Goal: Task Accomplishment & Management: Complete application form

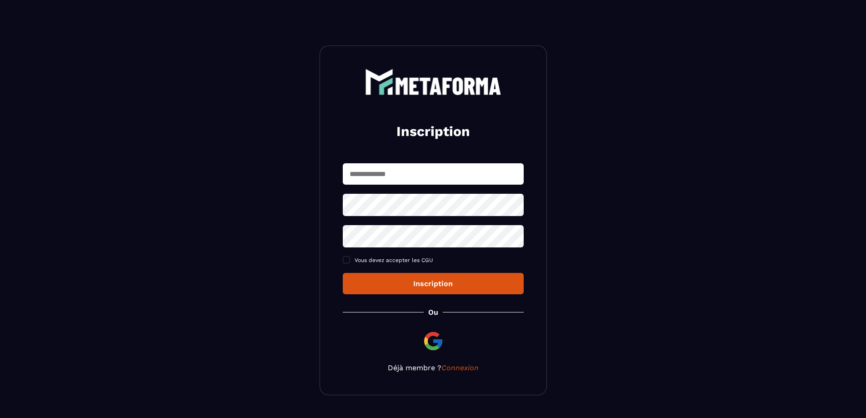
click at [391, 181] on input "text" at bounding box center [433, 173] width 181 height 21
click at [467, 366] on div "Inscription Vous devez accepter les CGU Inscription Ou Déjà membre ? Connexion" at bounding box center [433, 220] width 227 height 350
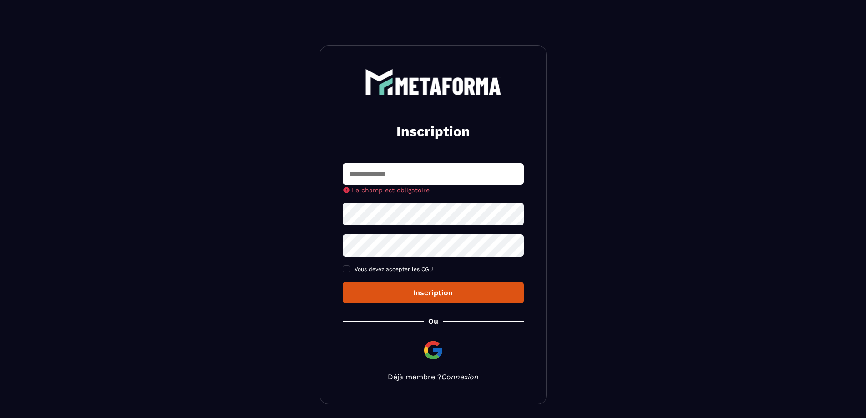
click at [459, 377] on link "Connexion" at bounding box center [460, 376] width 37 height 9
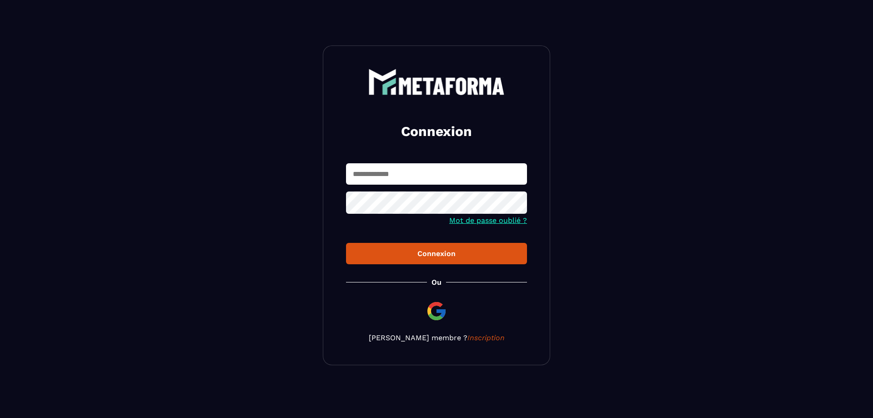
click at [405, 179] on input "text" at bounding box center [436, 173] width 181 height 21
type input "**********"
click at [516, 204] on icon at bounding box center [517, 204] width 10 height 8
click at [440, 256] on div "Connexion" at bounding box center [436, 253] width 166 height 9
click at [441, 178] on input "**********" at bounding box center [436, 173] width 181 height 21
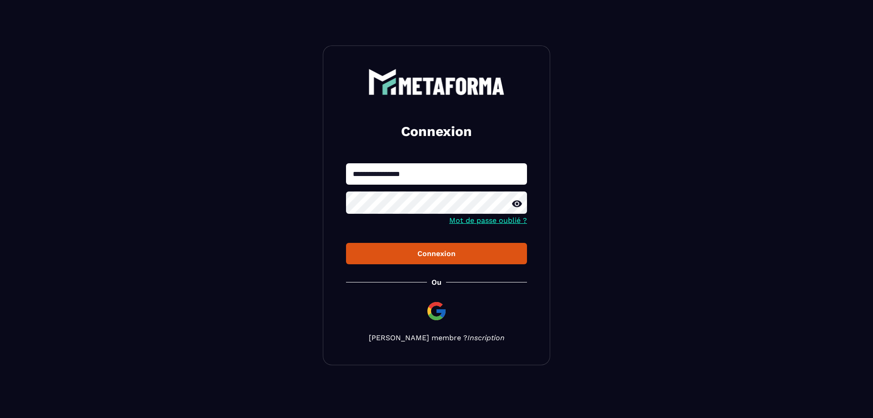
click at [472, 340] on link "Inscription" at bounding box center [485, 337] width 37 height 9
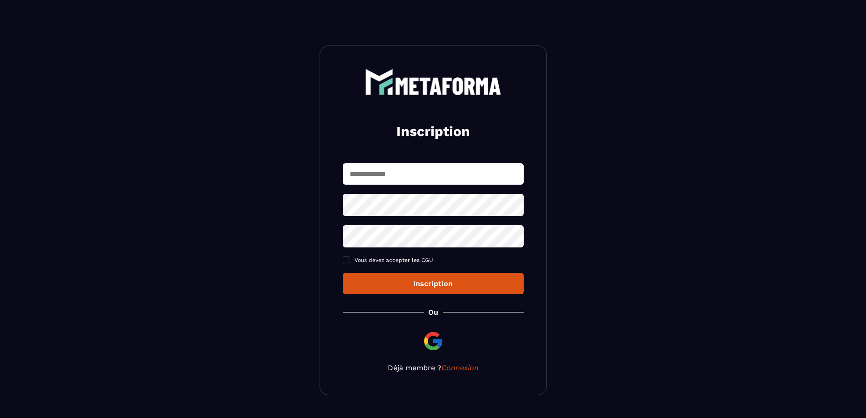
click at [409, 171] on input "text" at bounding box center [433, 173] width 181 height 21
type input "**********"
click at [514, 204] on icon at bounding box center [513, 204] width 11 height 11
click at [514, 236] on icon at bounding box center [513, 236] width 11 height 11
click at [347, 268] on div "**********" at bounding box center [433, 228] width 181 height 131
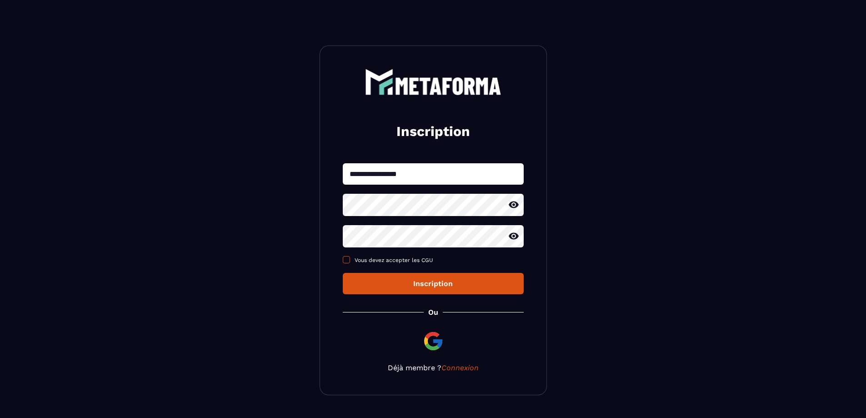
click at [347, 261] on span at bounding box center [346, 259] width 7 height 7
click at [417, 282] on div "Inscription" at bounding box center [433, 283] width 166 height 9
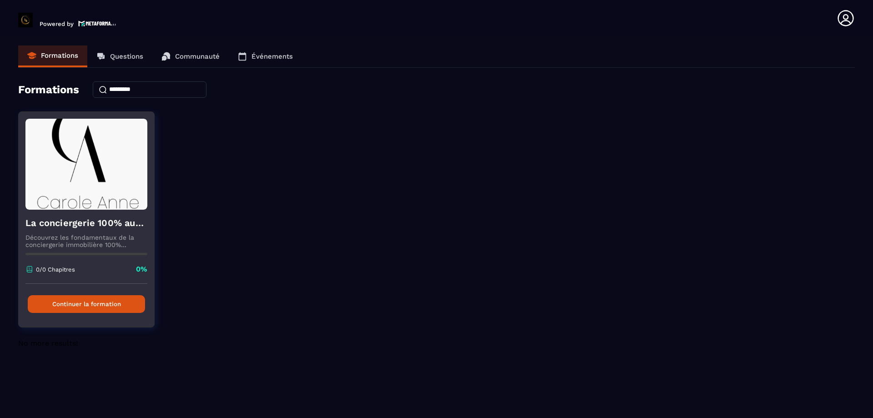
click at [98, 305] on button "Continuer la formation" at bounding box center [86, 304] width 117 height 18
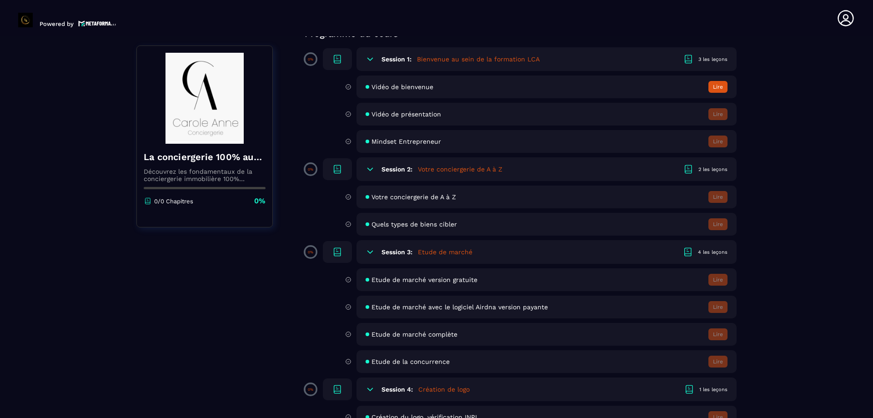
scroll to position [91, 0]
click at [710, 166] on div "2 les leçons" at bounding box center [712, 168] width 29 height 7
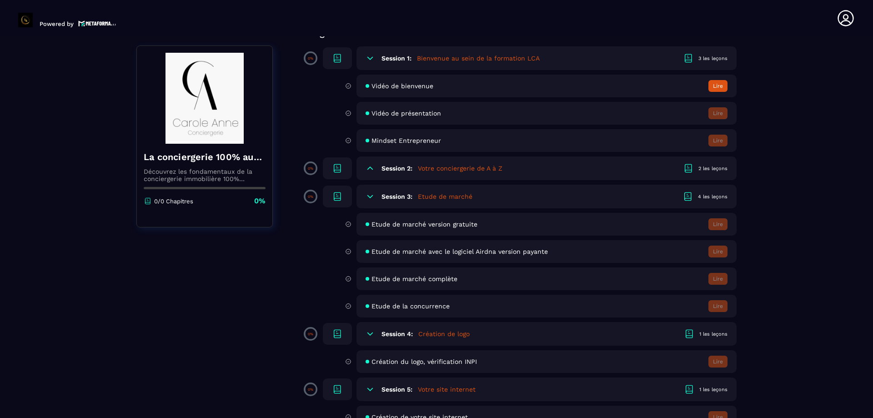
click at [688, 170] on icon at bounding box center [688, 171] width 6 height 2
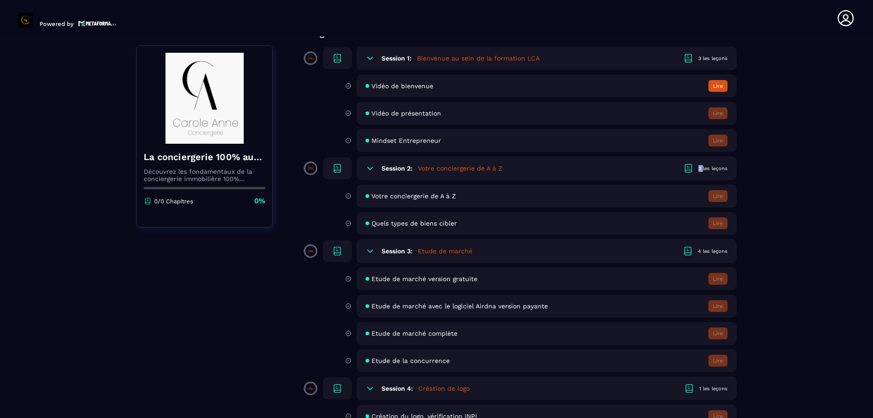
click at [688, 170] on icon at bounding box center [688, 171] width 6 height 2
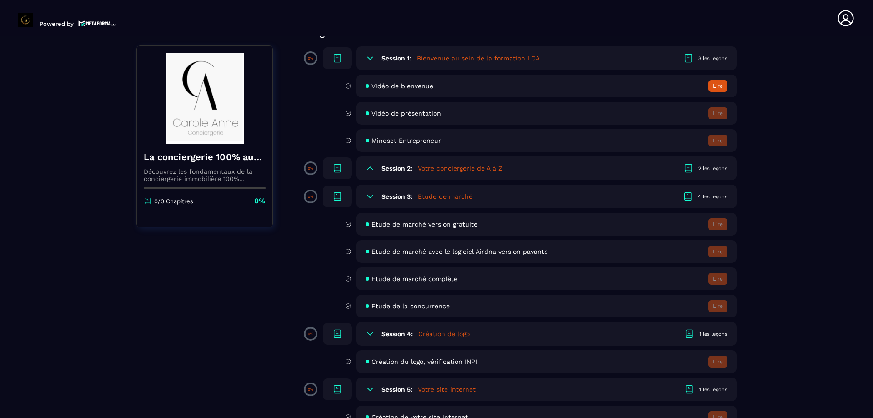
click at [716, 175] on div "Session 2: Votre conciergerie de A à Z 2 les leçons" at bounding box center [546, 168] width 380 height 24
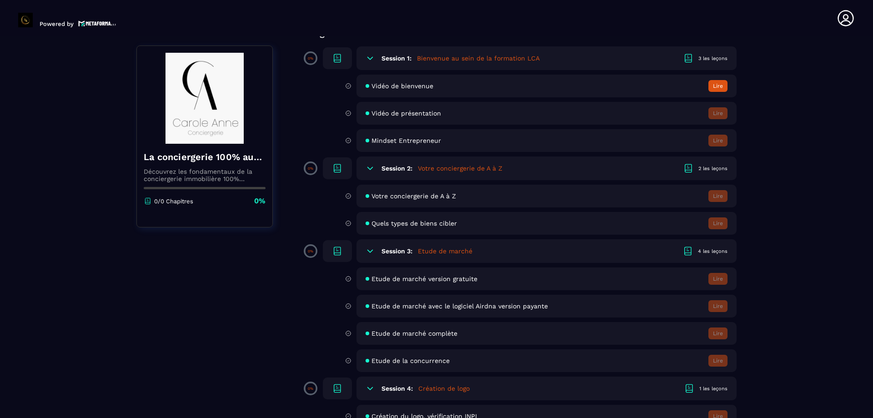
click at [371, 166] on icon at bounding box center [370, 168] width 9 height 9
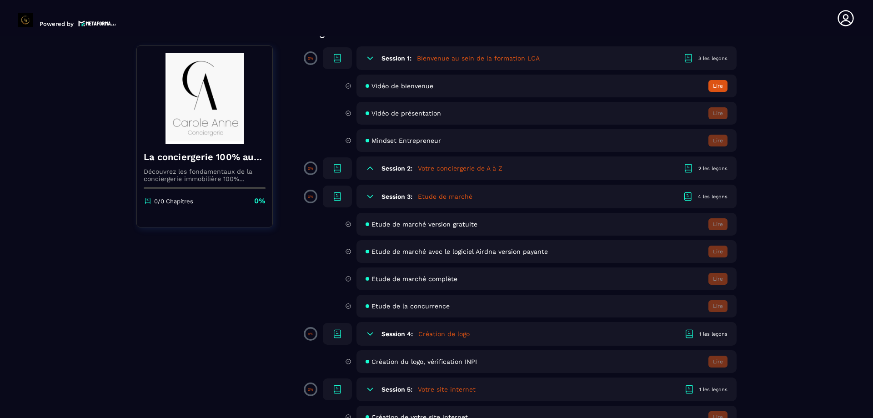
click at [373, 168] on icon at bounding box center [370, 168] width 9 height 9
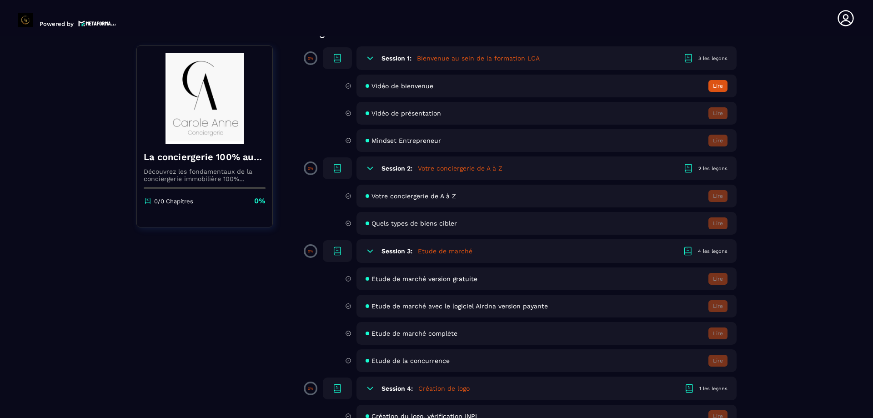
click at [705, 168] on div "2 les leçons" at bounding box center [712, 168] width 29 height 7
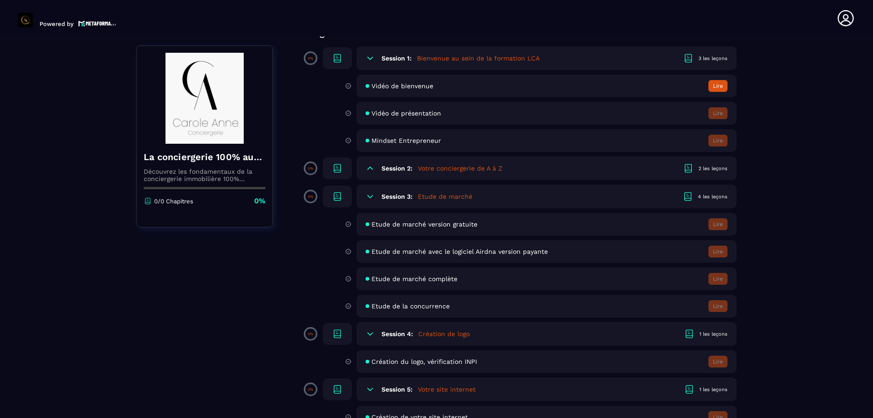
click at [686, 167] on icon at bounding box center [688, 168] width 11 height 11
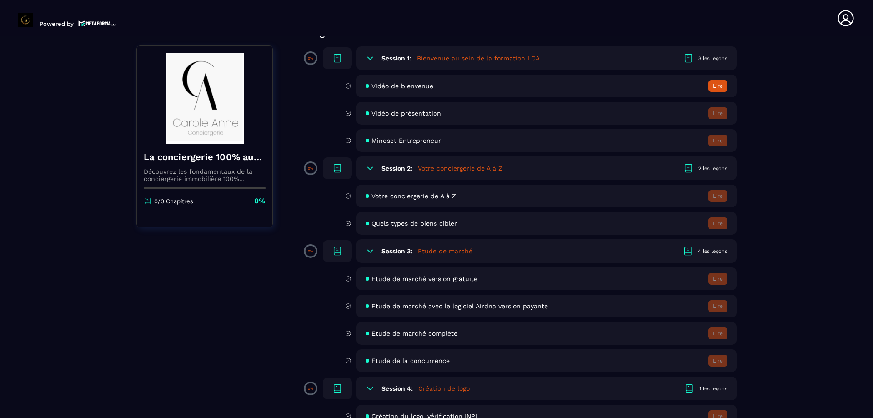
click at [686, 167] on icon at bounding box center [688, 168] width 11 height 11
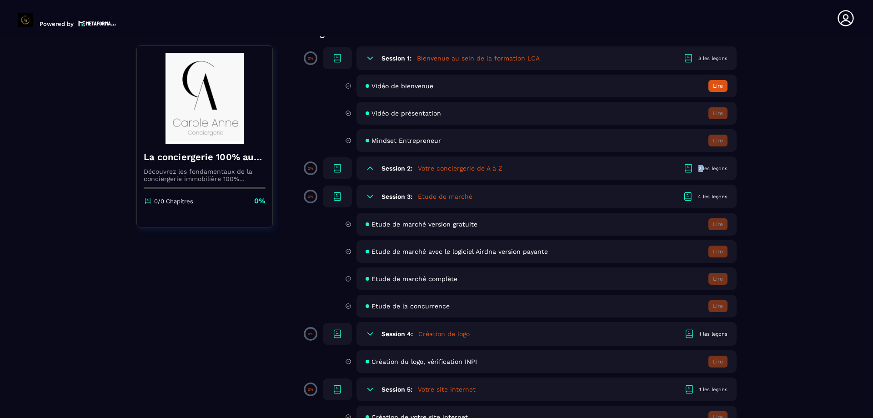
click at [686, 167] on icon at bounding box center [688, 168] width 11 height 11
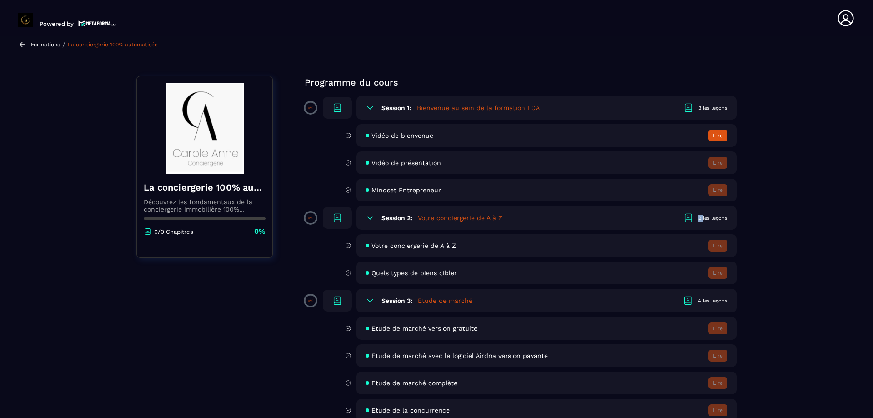
scroll to position [0, 0]
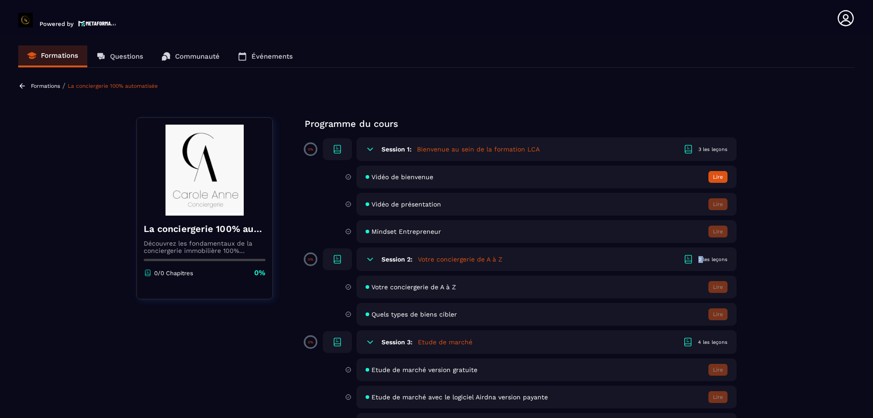
click at [716, 174] on button "Lire" at bounding box center [717, 177] width 19 height 12
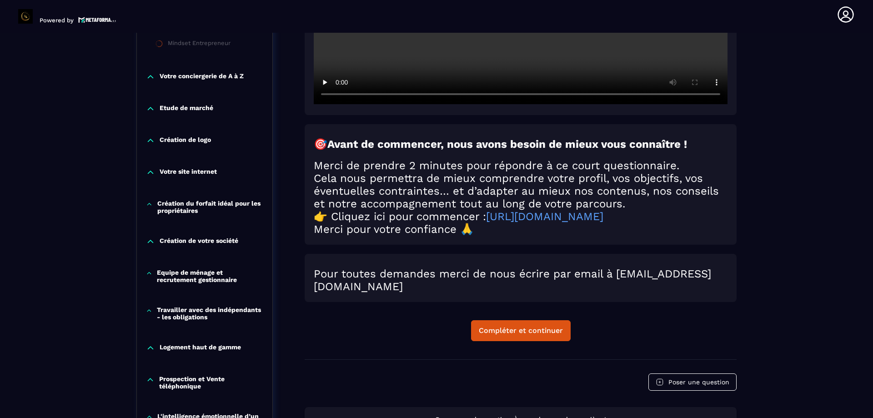
scroll to position [95, 0]
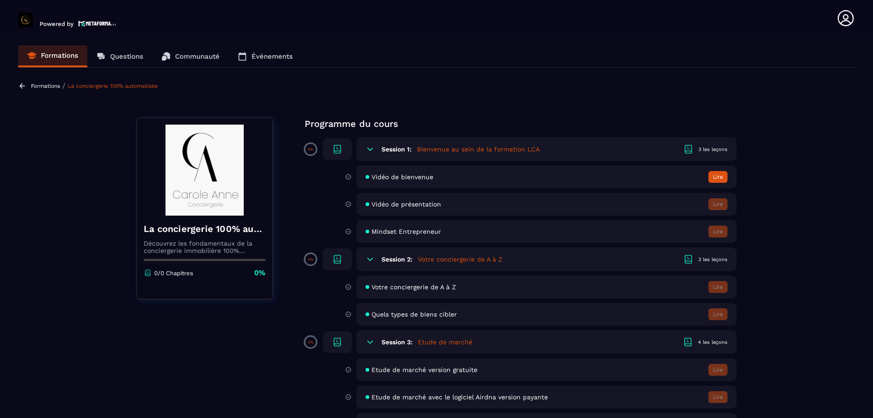
click at [392, 179] on span "Vidéo de bienvenue" at bounding box center [402, 176] width 62 height 7
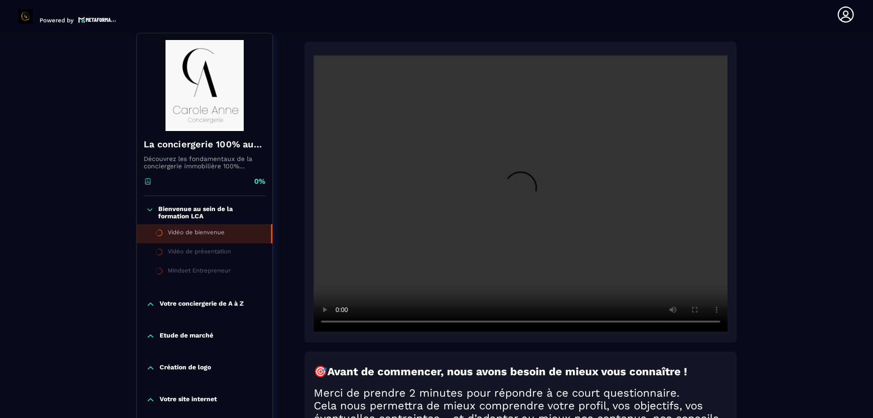
scroll to position [201, 0]
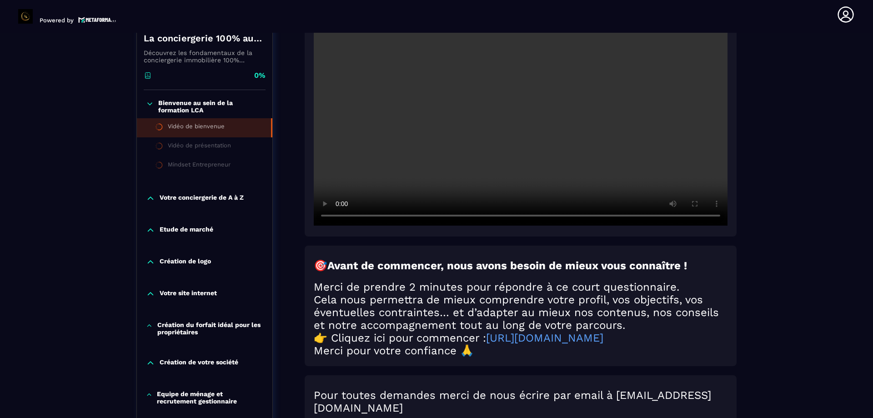
click at [250, 123] on li "Vidéo de bienvenue" at bounding box center [204, 127] width 135 height 19
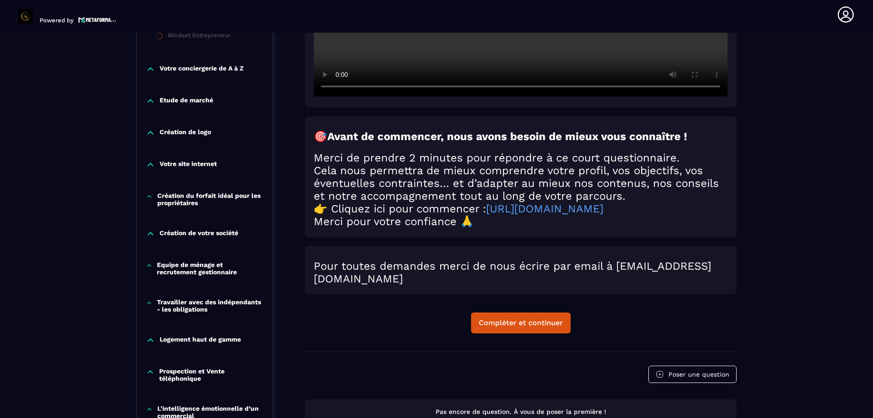
scroll to position [428, 0]
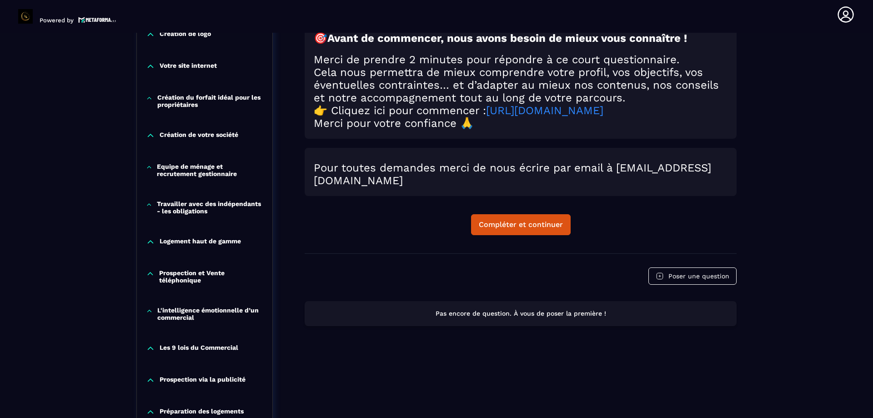
click at [595, 115] on link "https://form.typeform.com/to/SGR8mLz6" at bounding box center [544, 110] width 117 height 13
click at [799, 305] on div "Formations / La conciergerie 100% automatisée / Vidéo de bienvenue La concierge…" at bounding box center [436, 232] width 837 height 1164
click at [514, 235] on button "Compléter et continuer" at bounding box center [521, 224] width 100 height 21
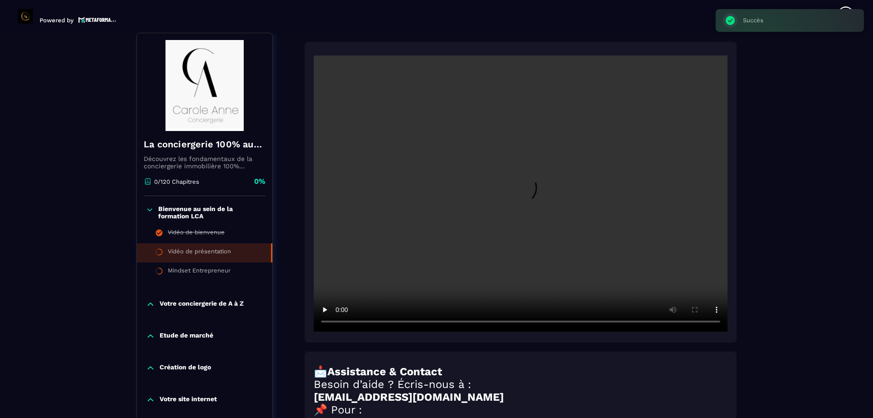
scroll to position [322, 0]
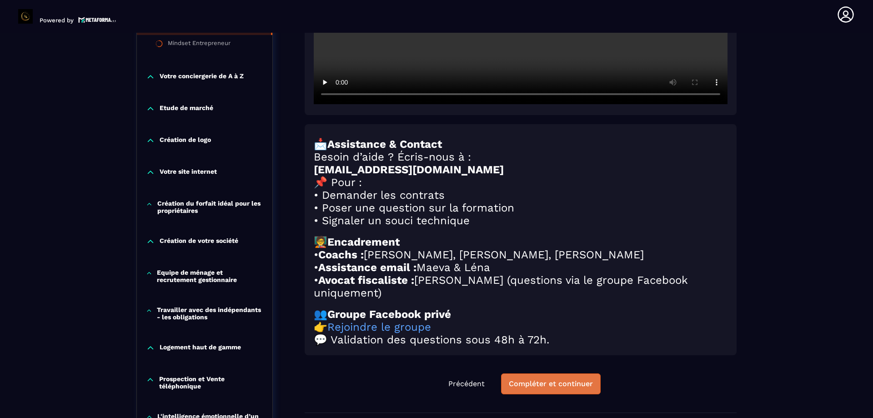
click at [546, 394] on button "Compléter et continuer" at bounding box center [551, 383] width 100 height 21
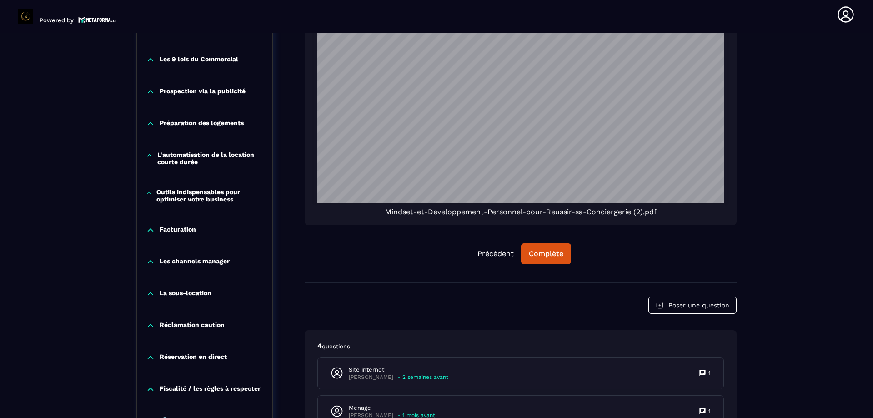
scroll to position [325, 0]
click at [543, 253] on div "Complète" at bounding box center [546, 253] width 35 height 9
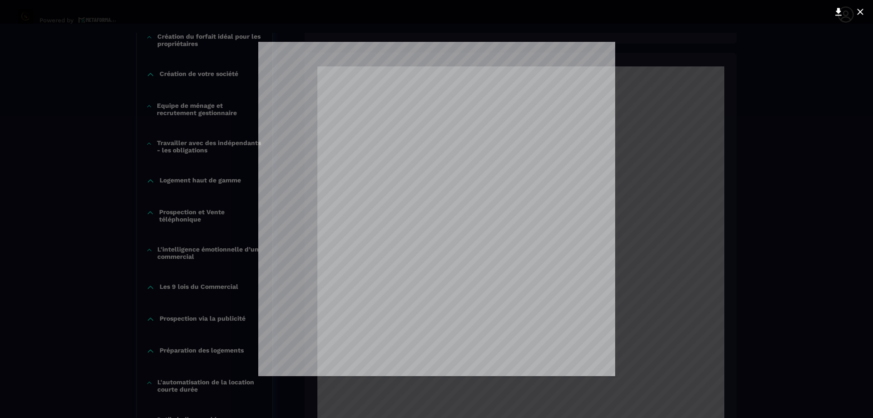
scroll to position [0, 0]
drag, startPoint x: 418, startPoint y: 378, endPoint x: 828, endPoint y: 265, distance: 425.9
click at [828, 265] on div at bounding box center [436, 209] width 873 height 418
click at [204, 349] on div at bounding box center [436, 209] width 873 height 418
click at [204, 348] on div at bounding box center [436, 209] width 873 height 418
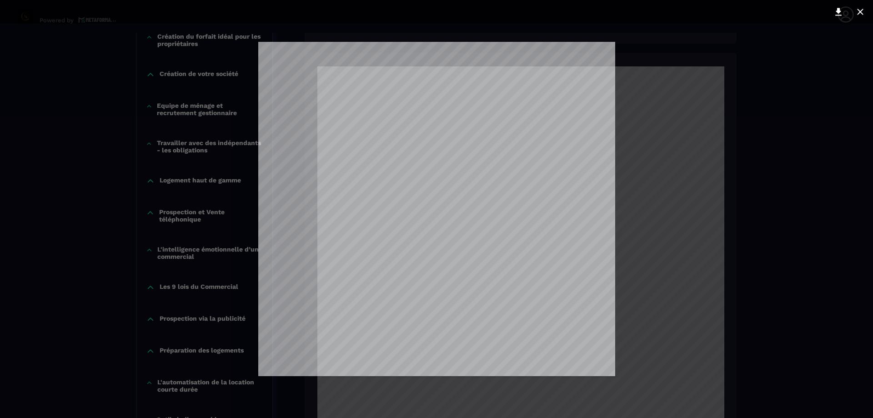
click at [664, 191] on div at bounding box center [436, 209] width 873 height 418
click at [704, 28] on div at bounding box center [436, 209] width 873 height 418
click at [861, 9] on icon at bounding box center [860, 11] width 11 height 11
click at [837, 13] on icon at bounding box center [838, 11] width 11 height 11
click at [790, 96] on div at bounding box center [436, 209] width 873 height 418
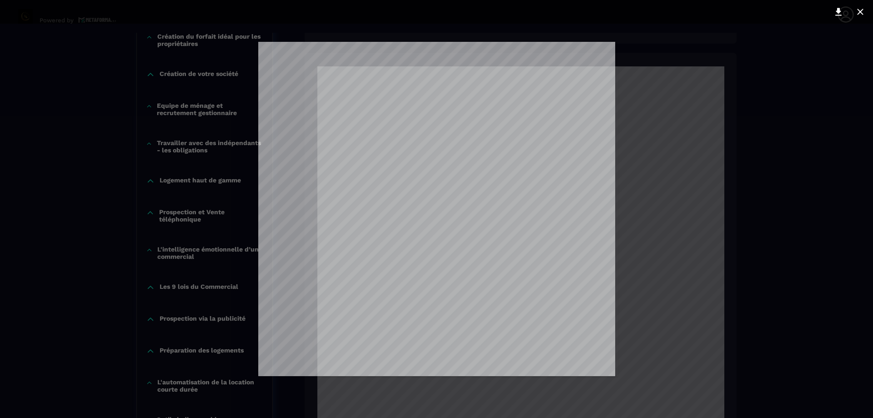
drag, startPoint x: 861, startPoint y: 11, endPoint x: 863, endPoint y: 5, distance: 7.1
click at [863, 10] on icon at bounding box center [860, 12] width 6 height 6
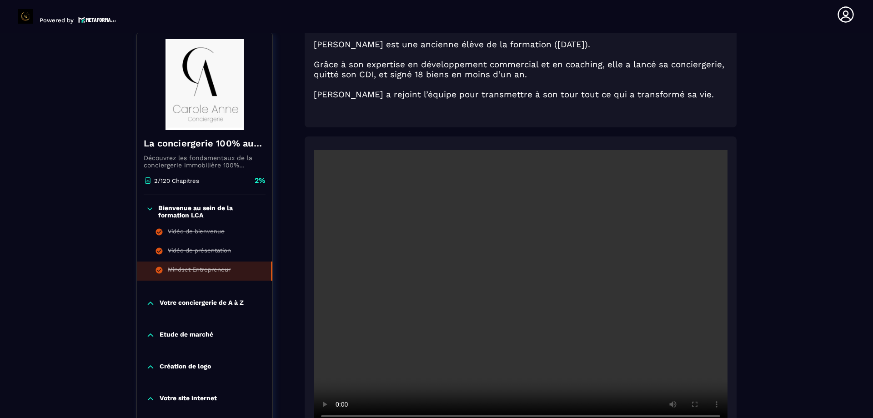
scroll to position [231, 0]
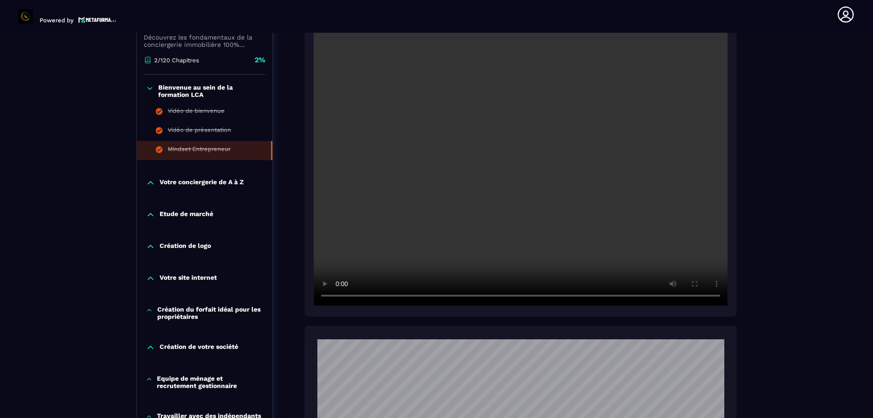
click at [189, 181] on p "Votre conciergerie de A à Z" at bounding box center [202, 182] width 84 height 9
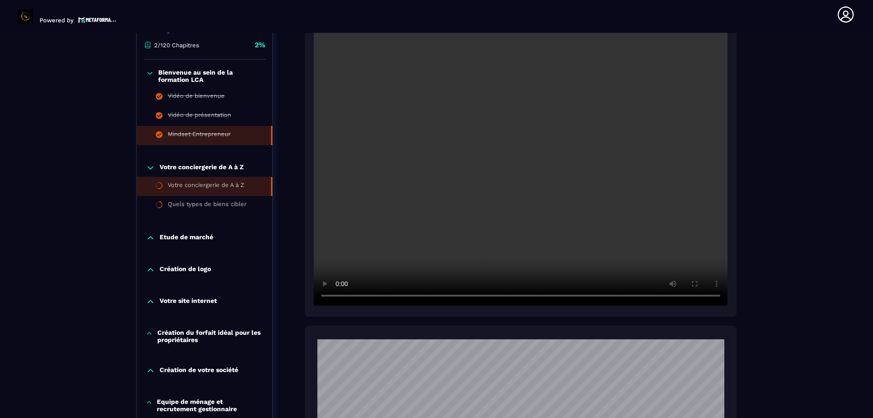
click at [210, 185] on div "Votre conciergerie de A à Z" at bounding box center [206, 186] width 76 height 10
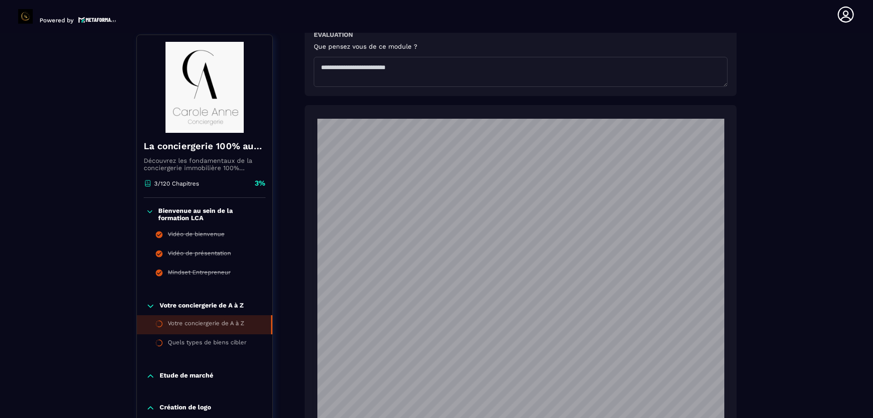
scroll to position [786, 0]
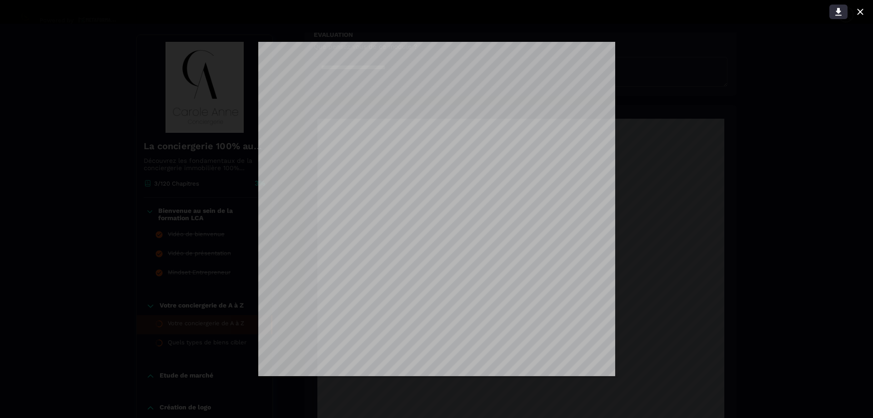
click at [840, 12] on icon at bounding box center [838, 12] width 6 height 8
click at [766, 130] on div at bounding box center [436, 209] width 873 height 418
drag, startPoint x: 648, startPoint y: 337, endPoint x: 839, endPoint y: 9, distance: 380.0
click at [839, 9] on icon at bounding box center [838, 12] width 6 height 8
click at [693, 82] on div at bounding box center [436, 209] width 873 height 418
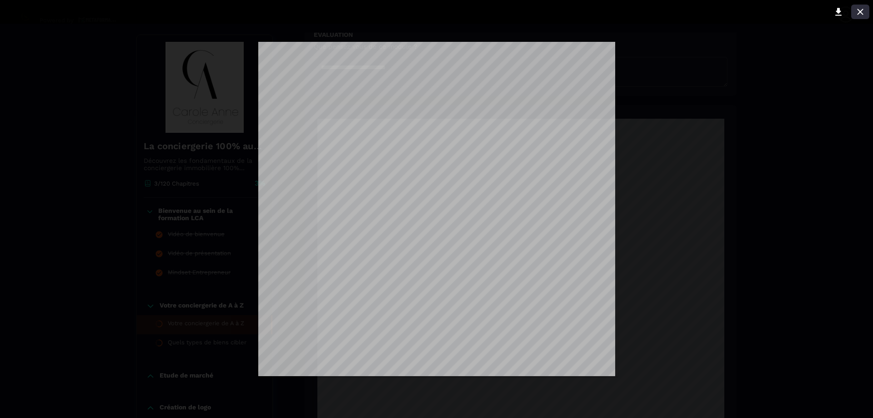
click at [864, 11] on icon at bounding box center [860, 11] width 11 height 11
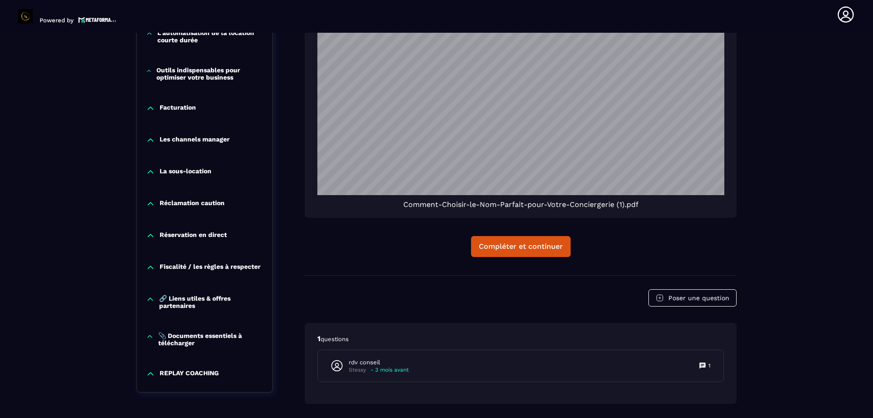
scroll to position [1273, 0]
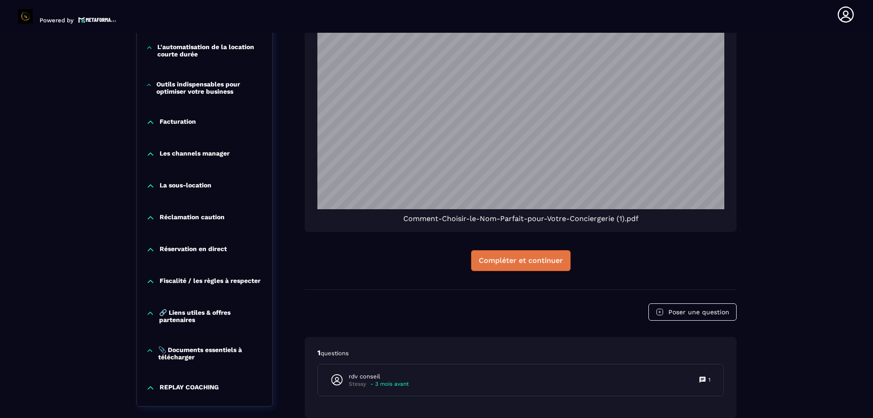
click at [508, 257] on div "Compléter et continuer" at bounding box center [521, 260] width 84 height 9
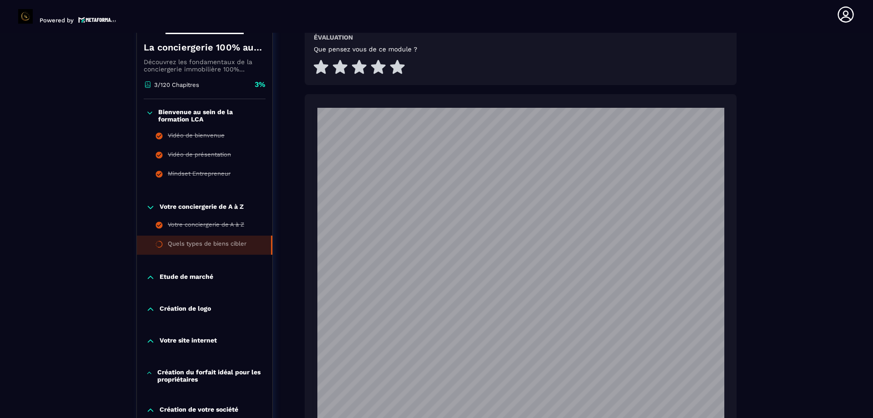
scroll to position [413, 0]
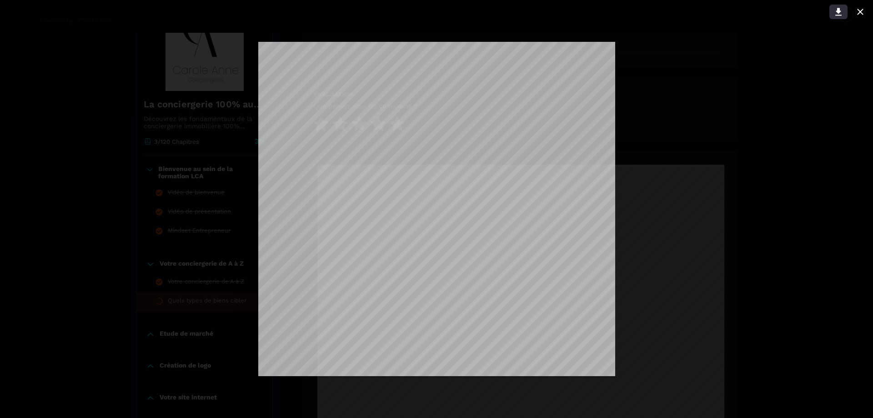
click at [837, 14] on icon at bounding box center [838, 11] width 11 height 11
click at [792, 93] on div at bounding box center [436, 209] width 873 height 418
click at [804, 107] on div at bounding box center [436, 209] width 873 height 418
click at [861, 10] on icon at bounding box center [860, 11] width 11 height 11
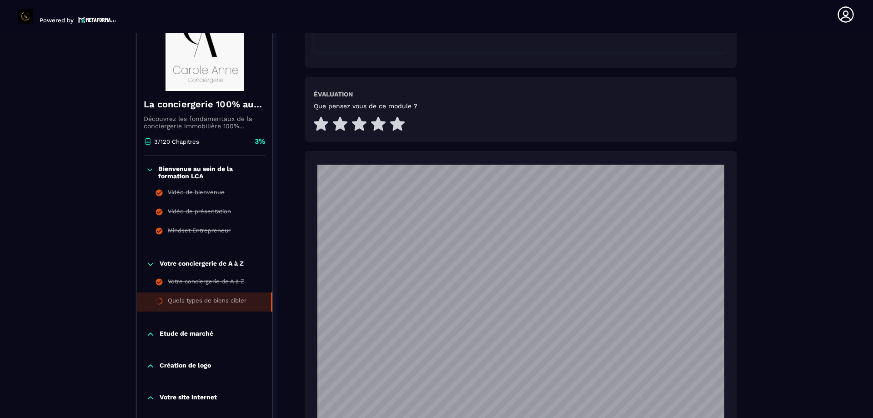
click at [779, 161] on div "Formations / La conciergerie 100% automatisée / Quels types de biens cibler La …" at bounding box center [436, 405] width 837 height 1480
